Goal: Understand process/instructions: Learn how to perform a task or action

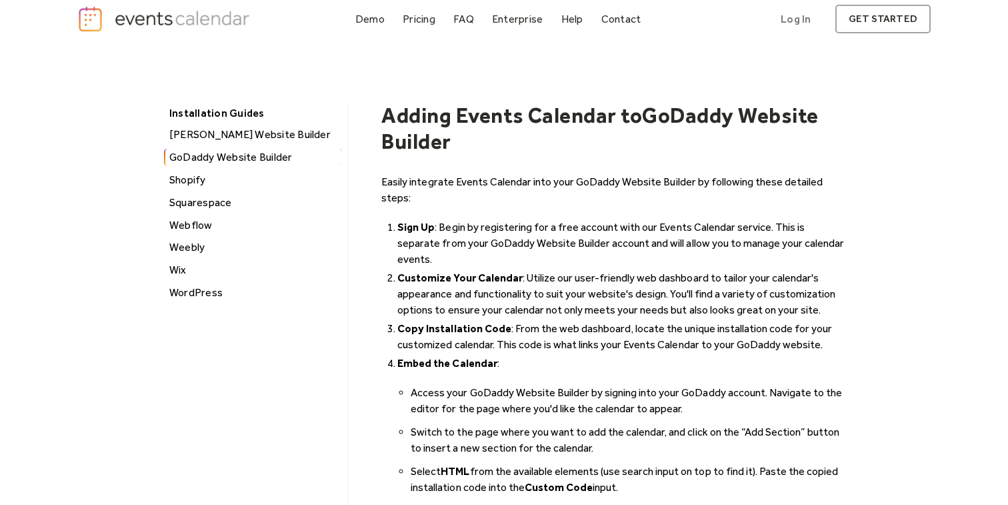
scroll to position [3, 0]
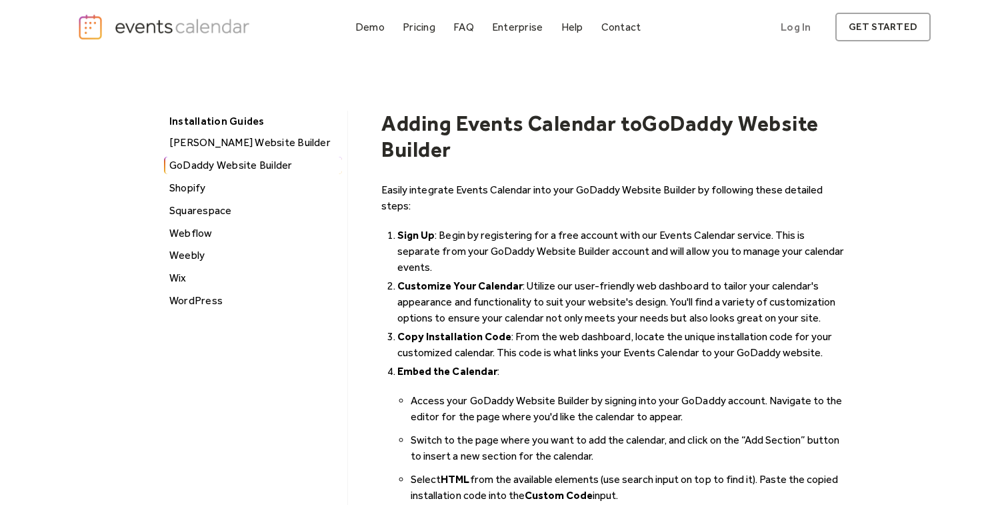
click at [517, 196] on p "Easily integrate Events Calendar into your GoDaddy Website Builder by following…" at bounding box center [613, 198] width 464 height 32
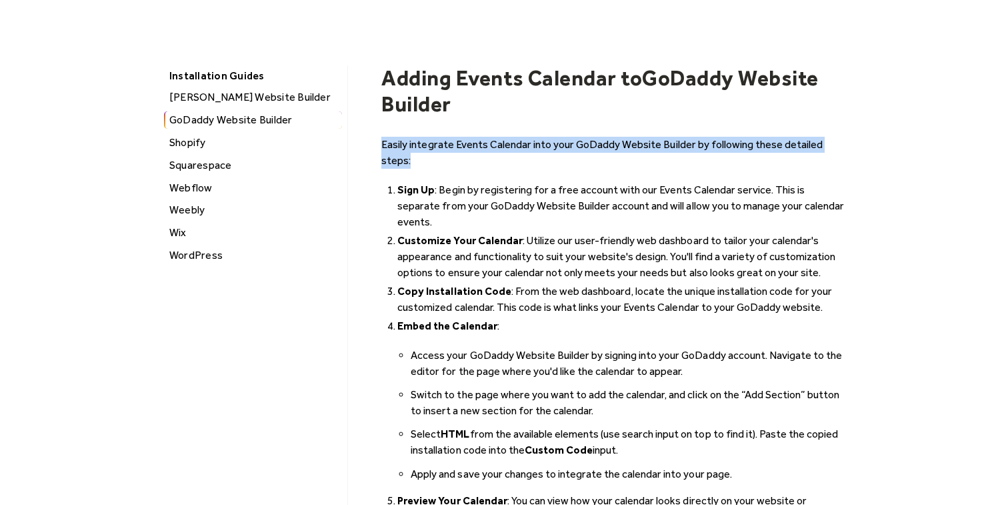
scroll to position [50, 0]
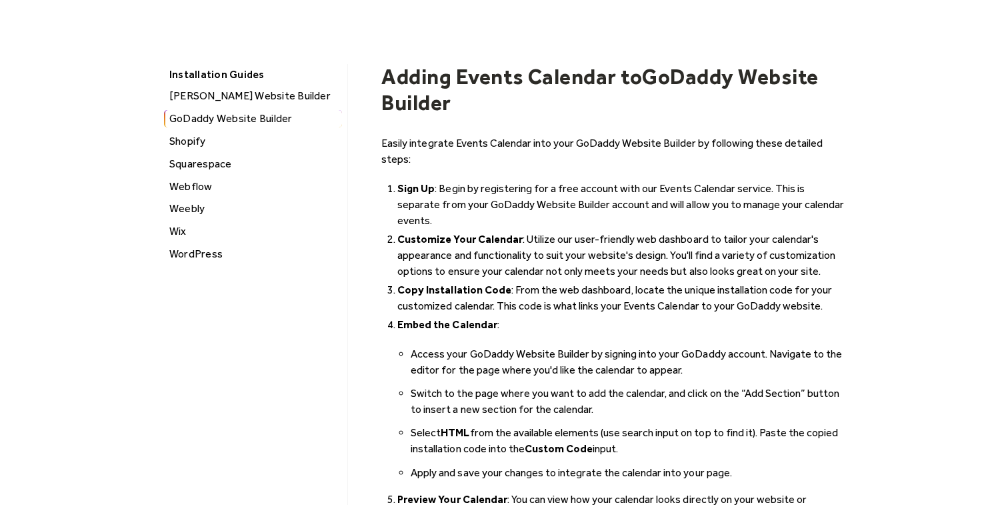
click at [501, 233] on strong "Customize Your Calendar" at bounding box center [459, 239] width 125 height 13
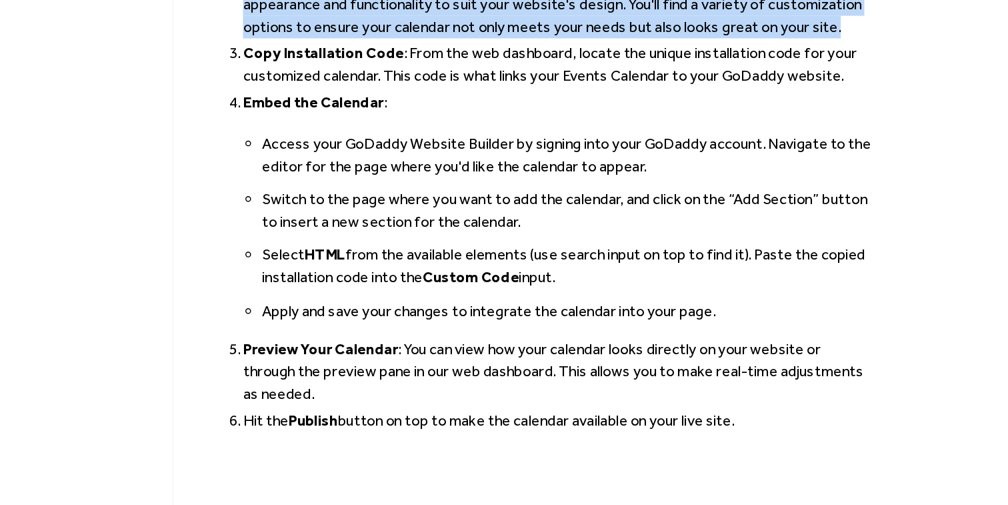
scroll to position [160, 0]
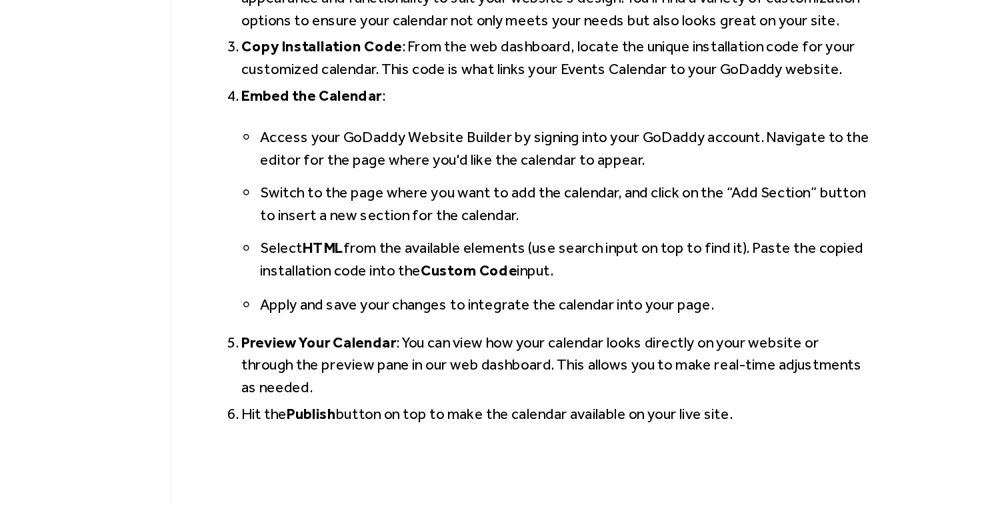
click at [587, 275] on li "Switch to the page where you want to add the calendar, and click on the “Add Se…" at bounding box center [628, 291] width 435 height 32
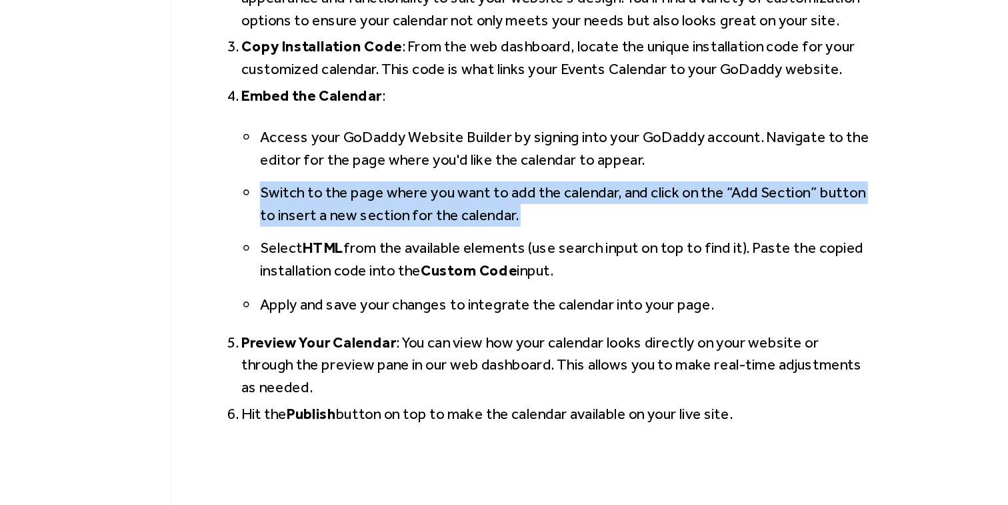
click at [587, 275] on li "Switch to the page where you want to add the calendar, and click on the “Add Se…" at bounding box center [628, 291] width 435 height 32
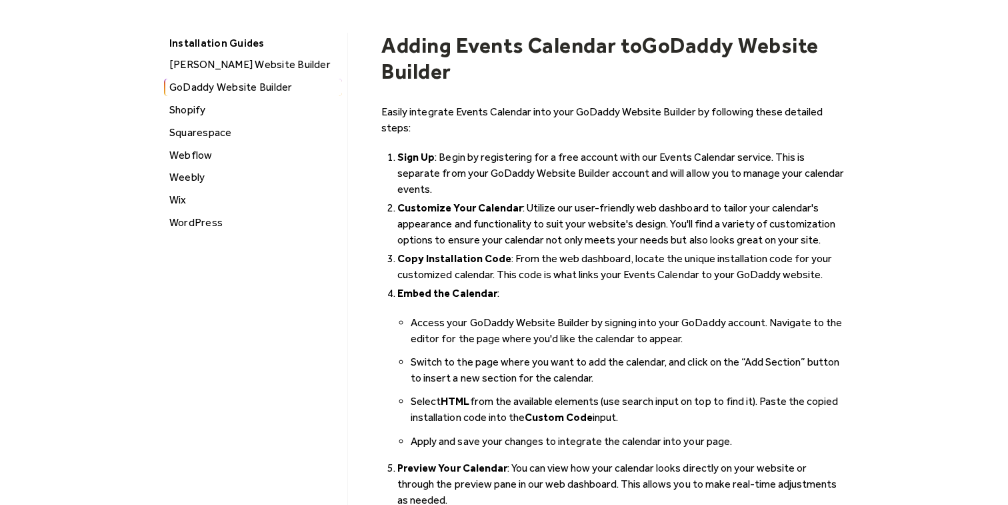
scroll to position [75, 0]
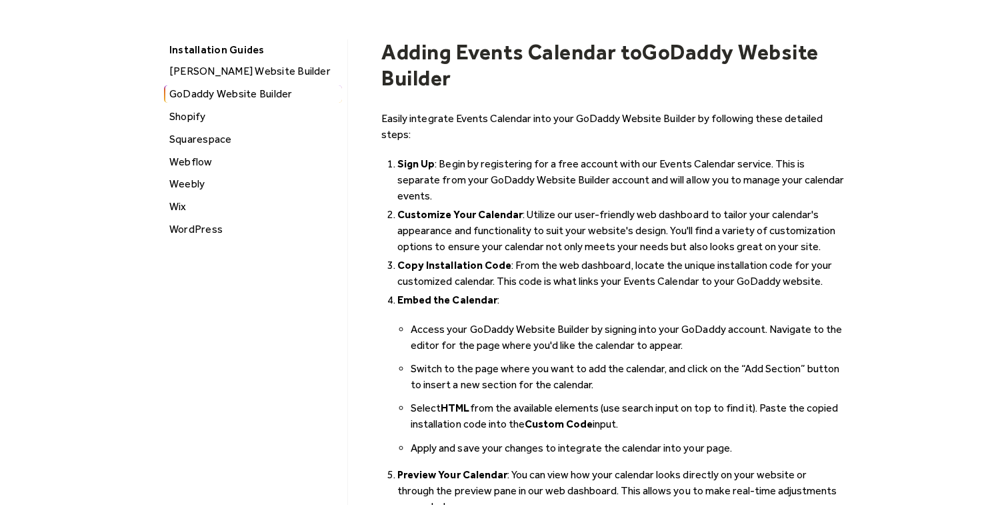
click at [235, 45] on div "Installation Guides" at bounding box center [252, 49] width 178 height 21
click at [227, 57] on div "Installation Guides" at bounding box center [252, 49] width 178 height 21
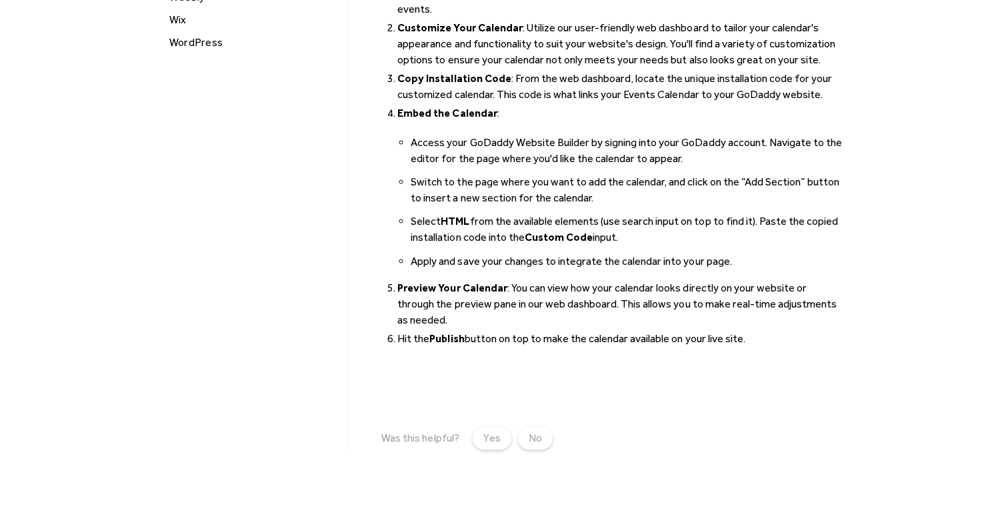
scroll to position [0, 0]
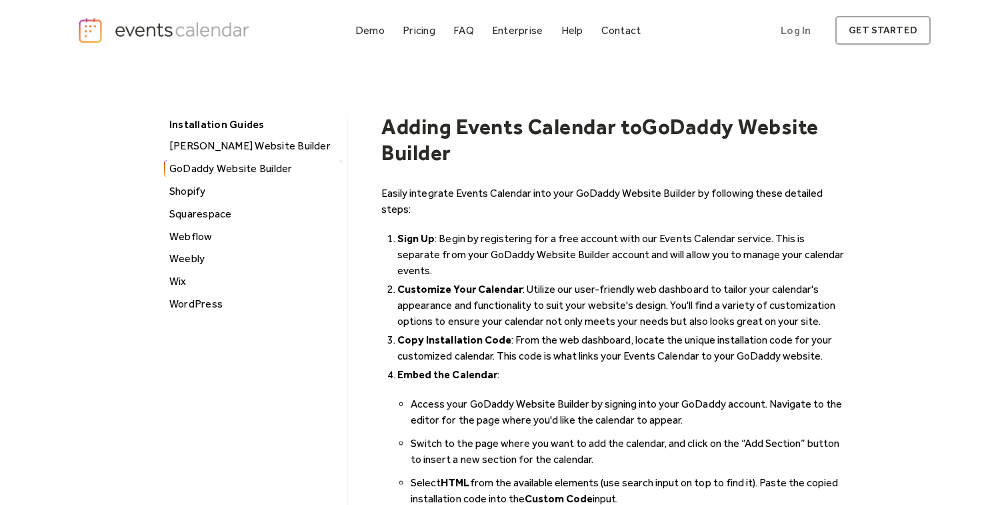
click at [163, 39] on img "home" at bounding box center [165, 30] width 176 height 27
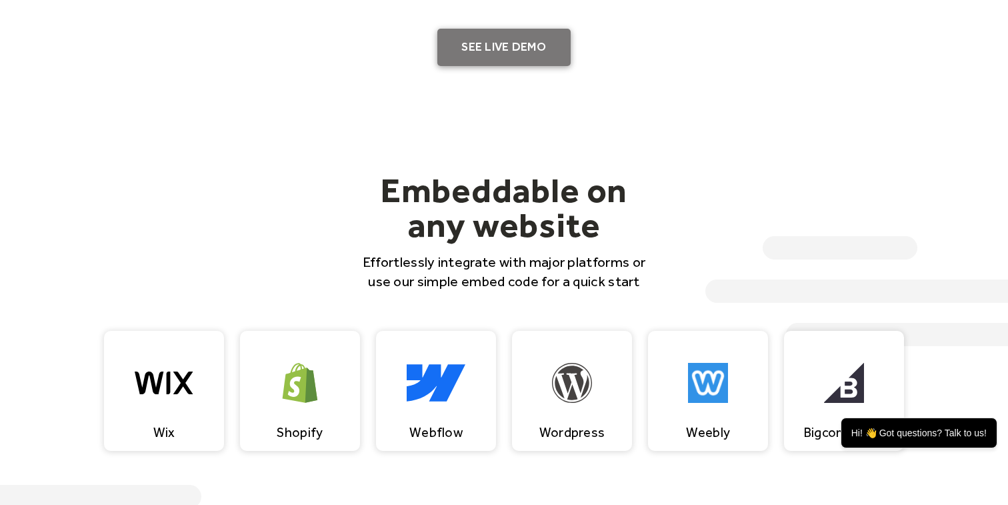
scroll to position [930, 0]
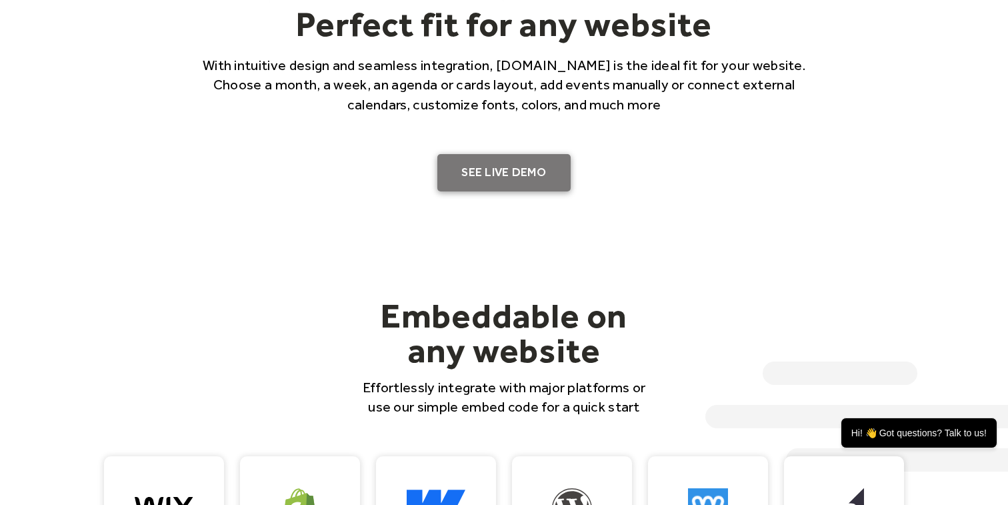
click at [496, 170] on link "SEE LIVE DEMO" at bounding box center [503, 172] width 133 height 37
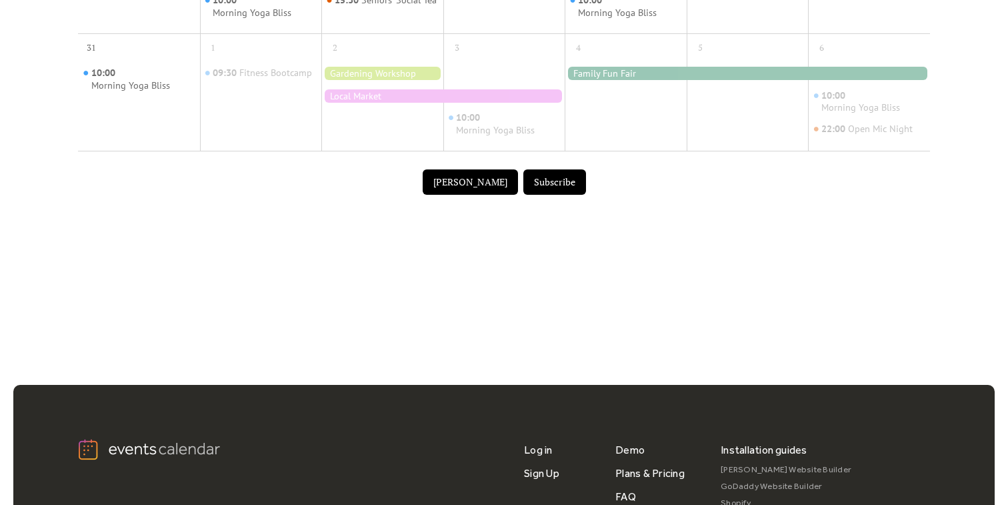
scroll to position [794, 0]
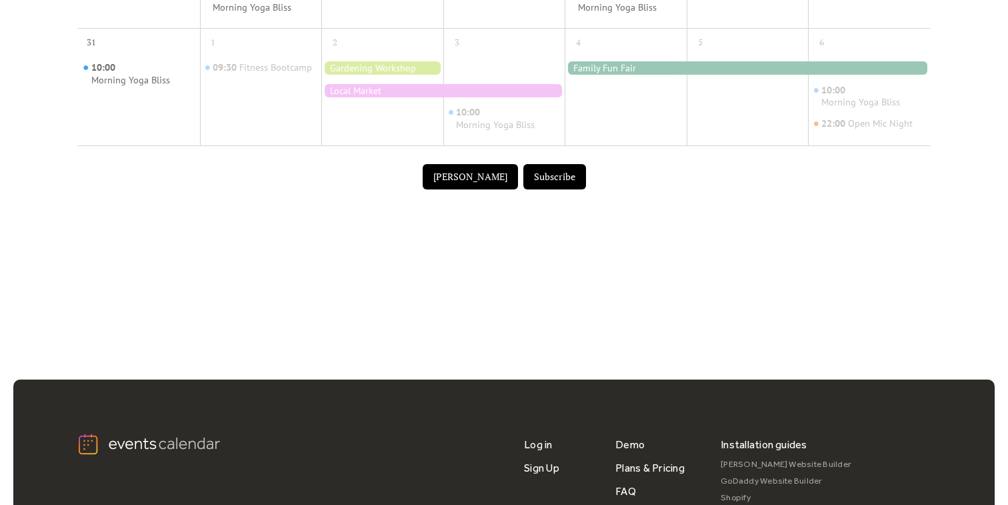
click at [471, 187] on button "[PERSON_NAME]" at bounding box center [470, 176] width 95 height 25
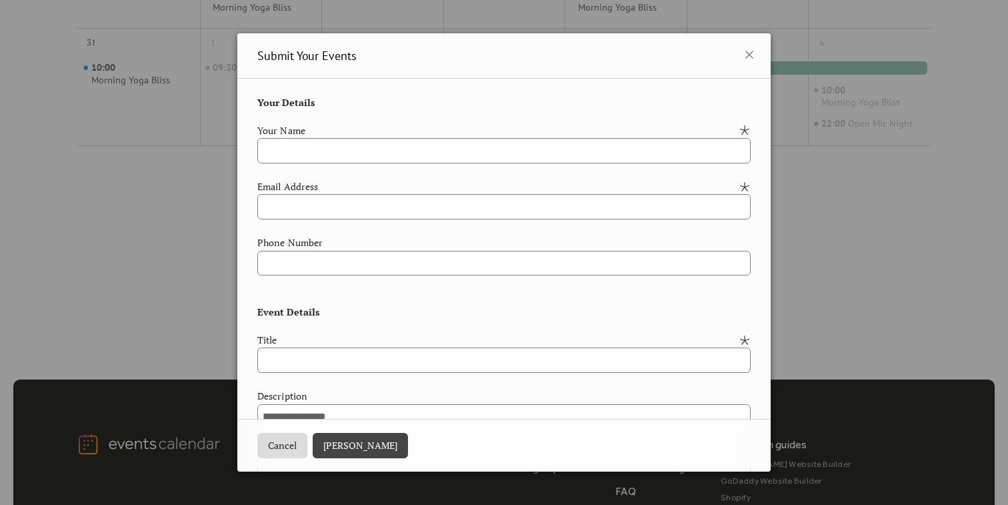
scroll to position [771, 0]
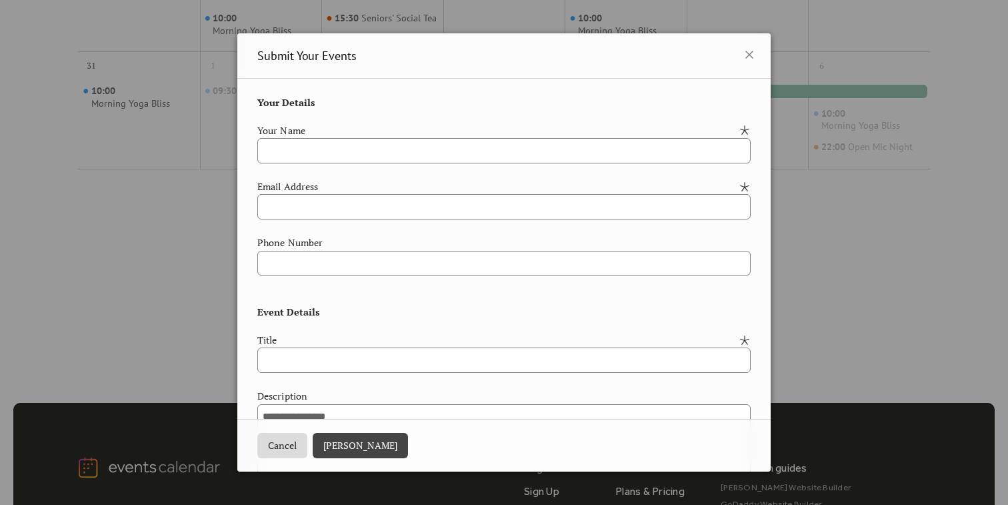
click at [273, 441] on button "Cancel" at bounding box center [282, 445] width 50 height 25
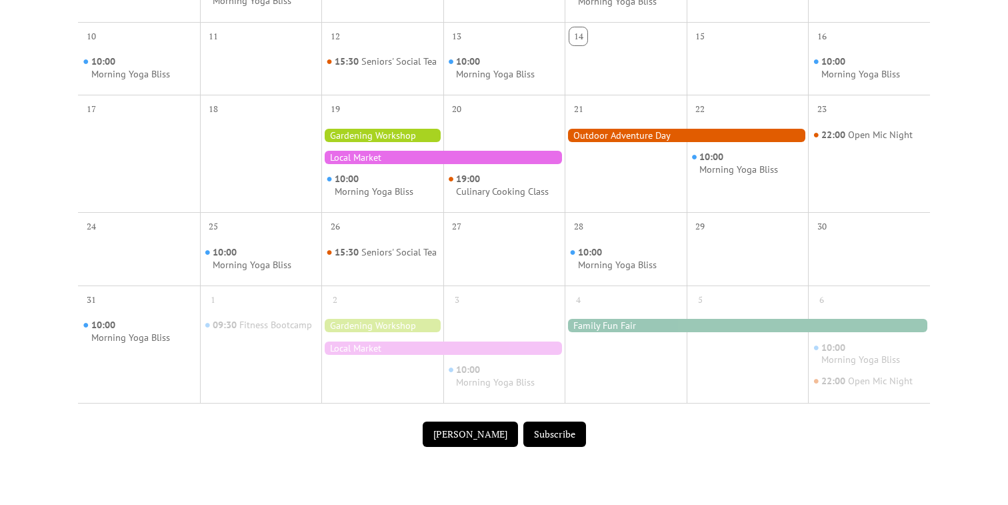
scroll to position [536, 0]
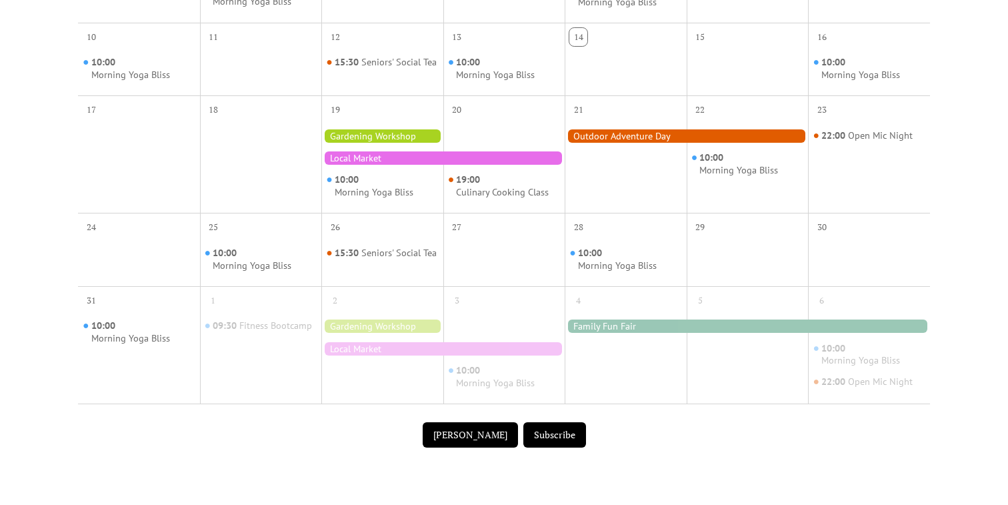
click at [483, 447] on button "[PERSON_NAME]" at bounding box center [470, 434] width 95 height 25
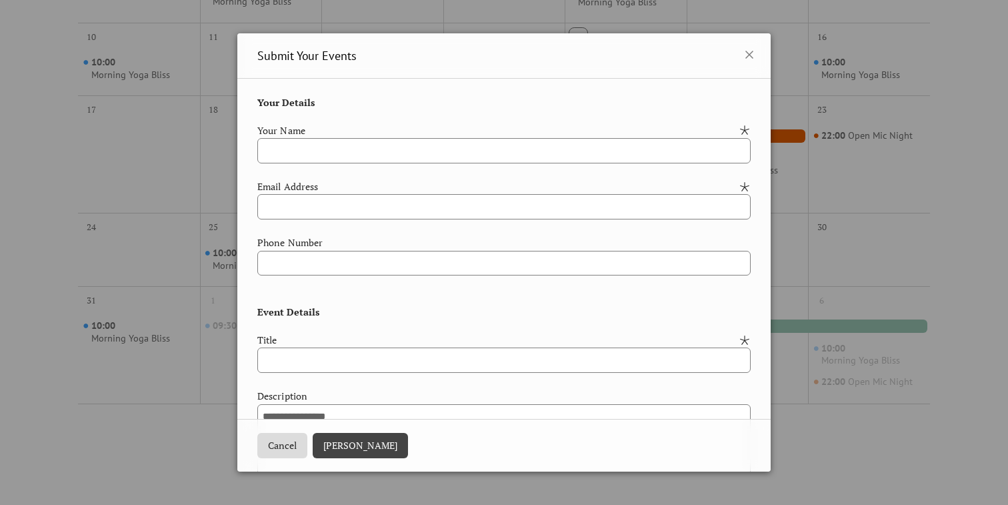
click at [289, 443] on button "Cancel" at bounding box center [282, 445] width 50 height 25
